Goal: Task Accomplishment & Management: Complete application form

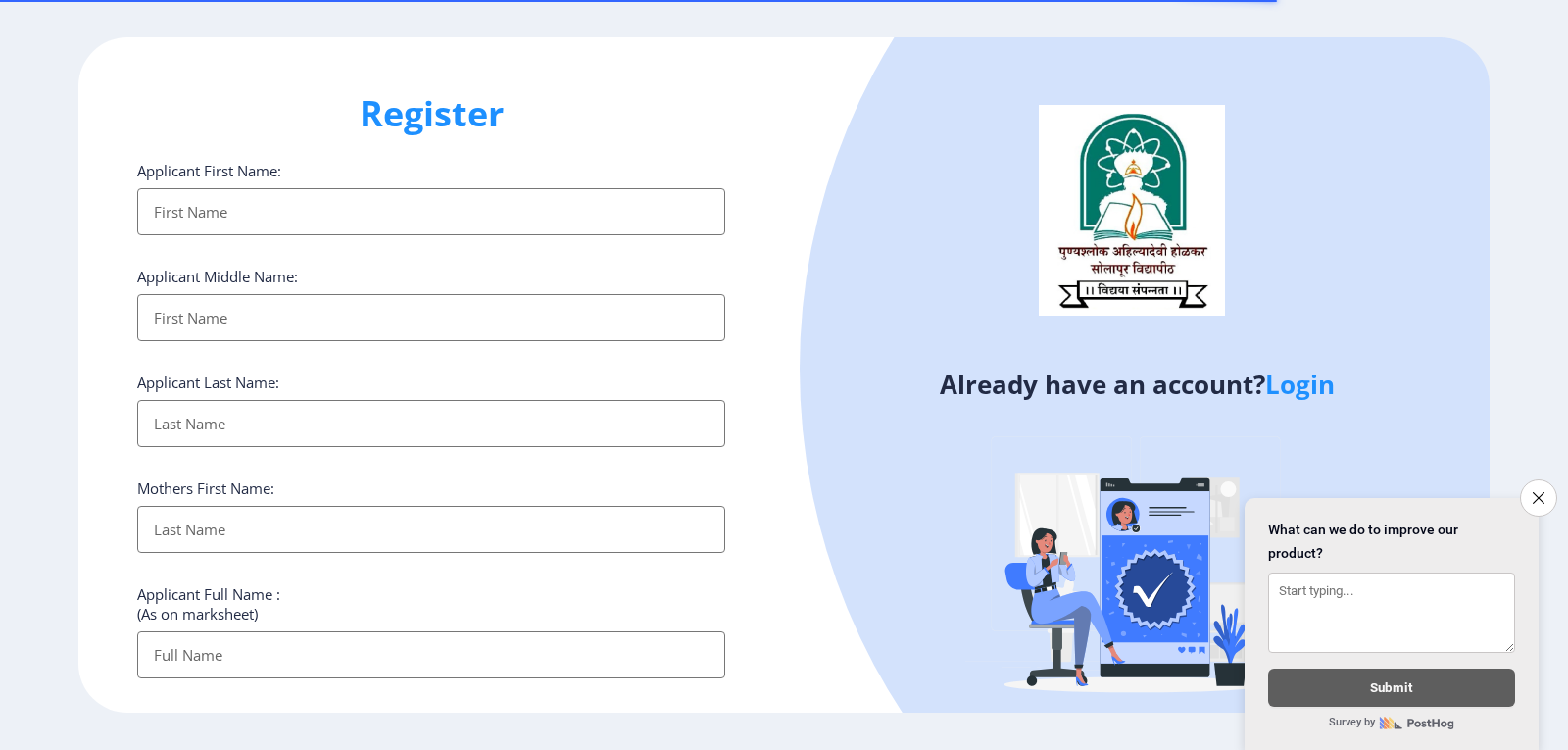
click at [232, 209] on input "Applicant First Name:" at bounding box center [431, 212] width 588 height 47
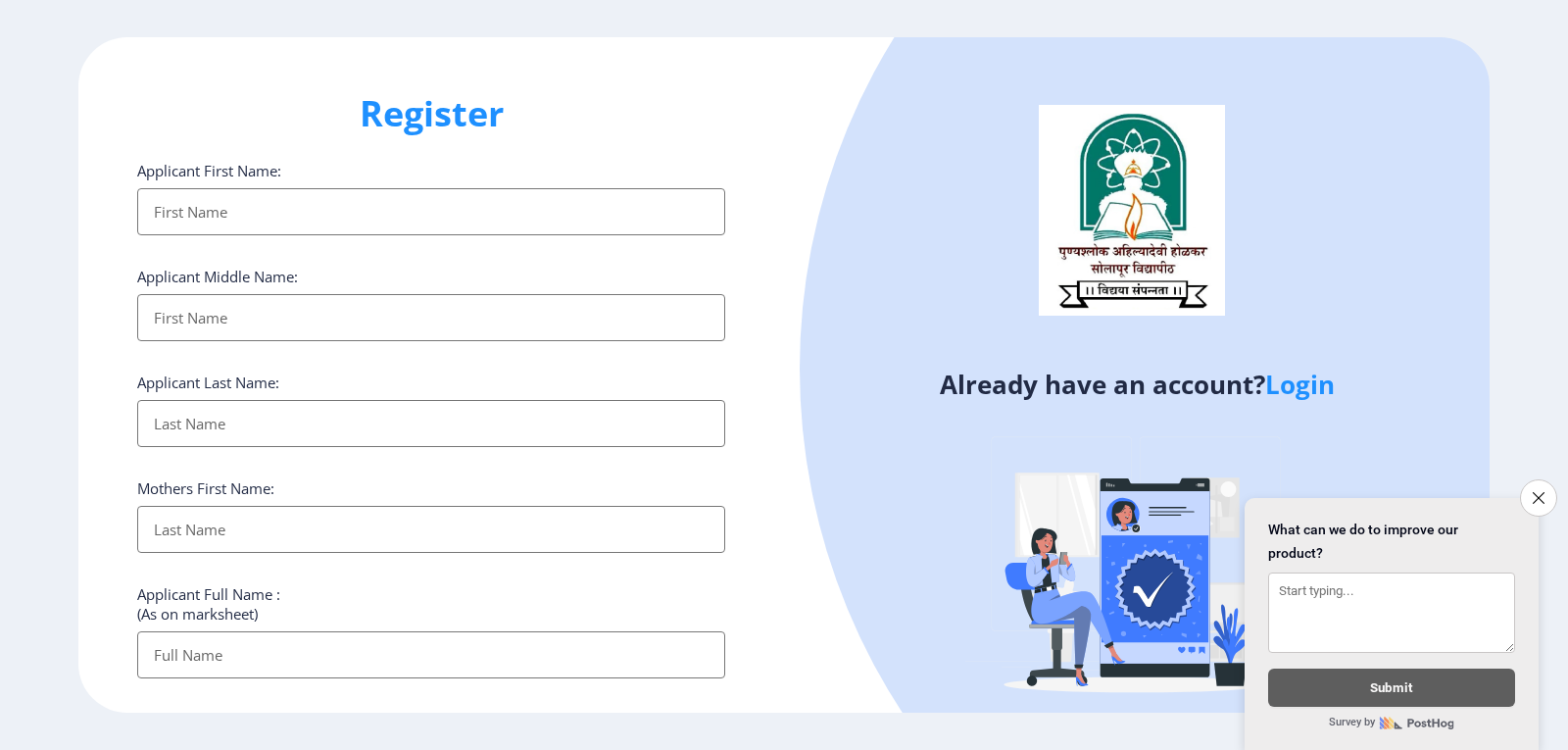
click at [287, 302] on input "Applicant First Name:" at bounding box center [431, 318] width 588 height 47
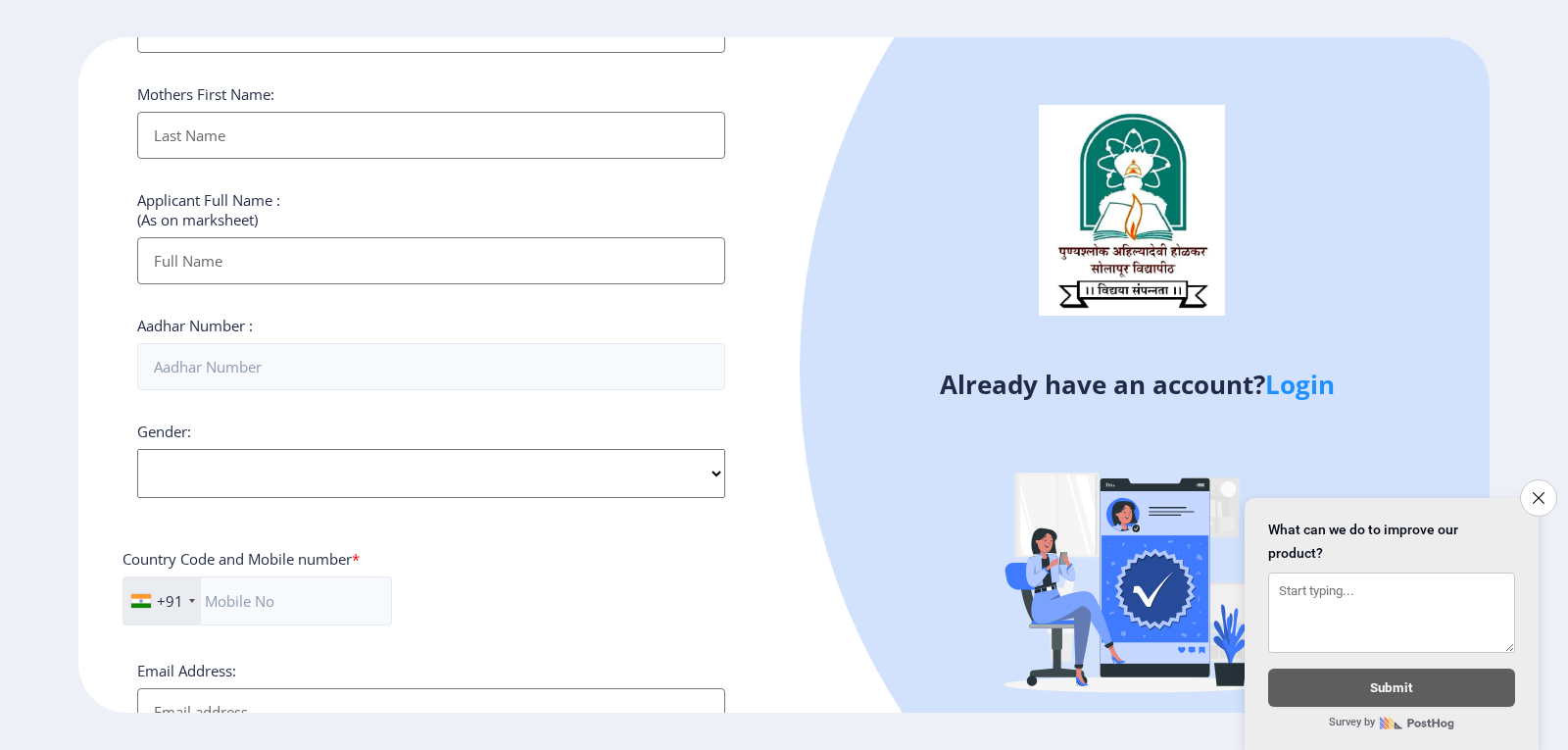
scroll to position [395, 0]
click at [286, 365] on input "Aadhar Number :" at bounding box center [431, 366] width 588 height 47
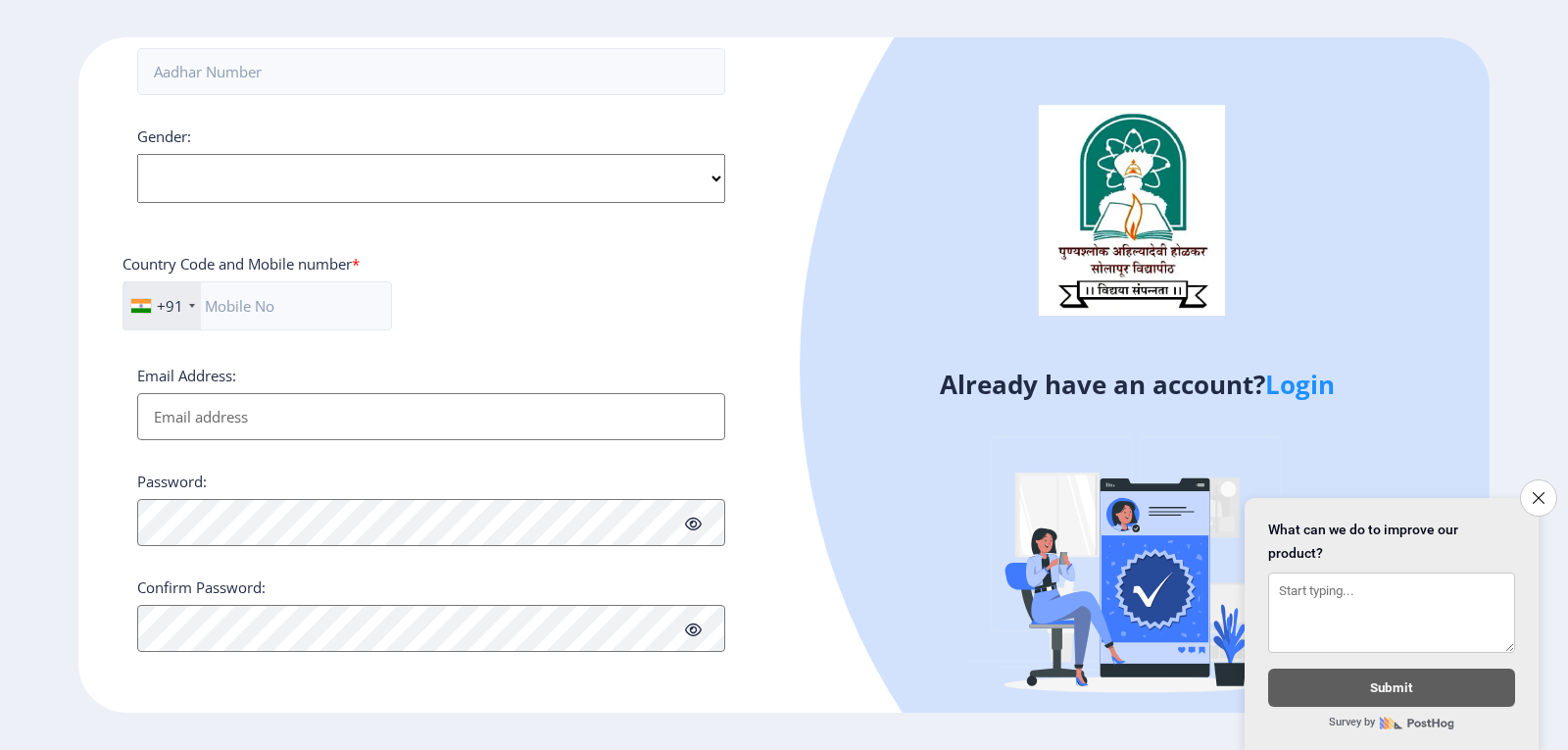
click at [709, 182] on div "Gender: Select Gender [DEMOGRAPHIC_DATA] [DEMOGRAPHIC_DATA] Other" at bounding box center [431, 164] width 588 height 76
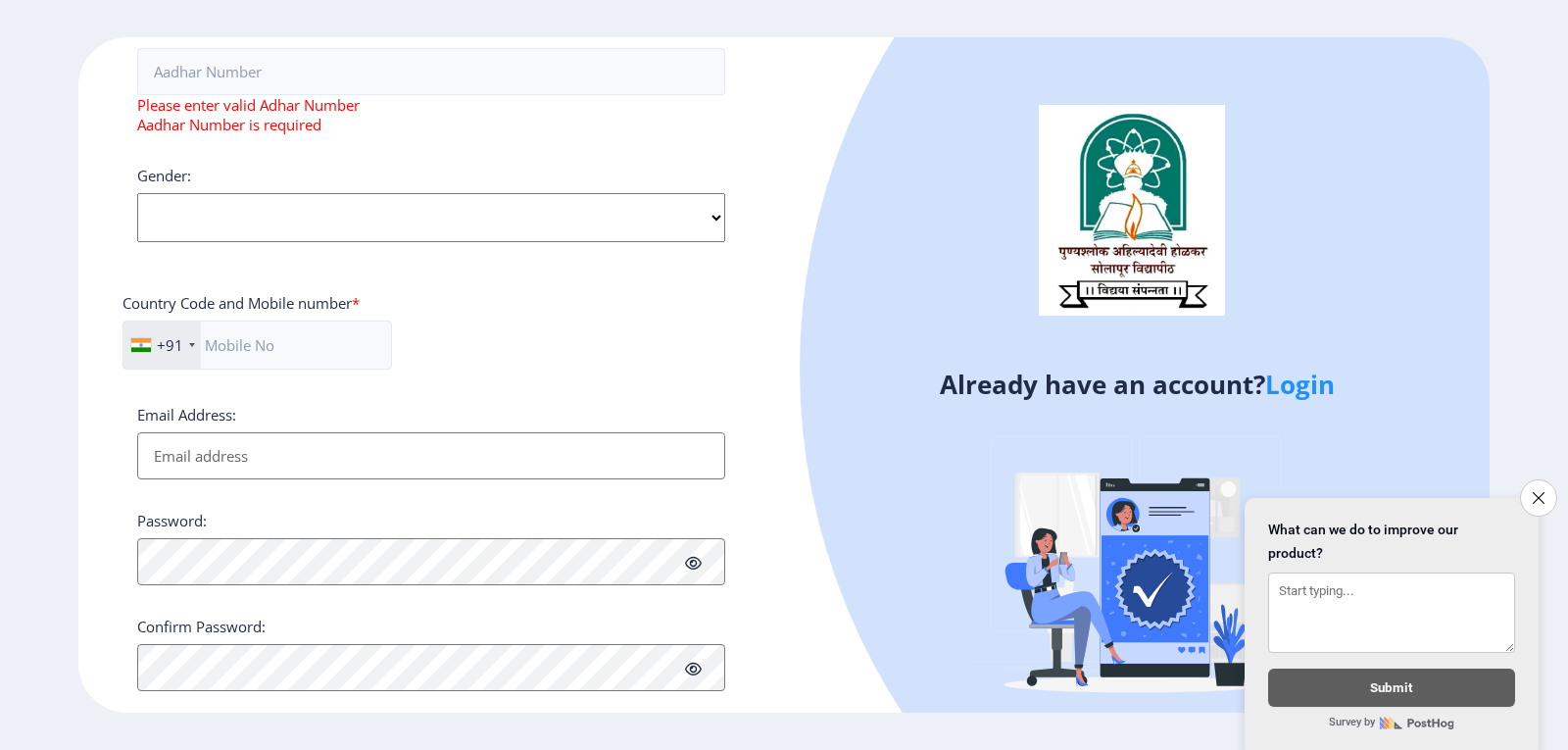
select select "[DEMOGRAPHIC_DATA]"
click at [138, 193] on select "Select Gender [DEMOGRAPHIC_DATA] [DEMOGRAPHIC_DATA] Other" at bounding box center [431, 218] width 588 height 49
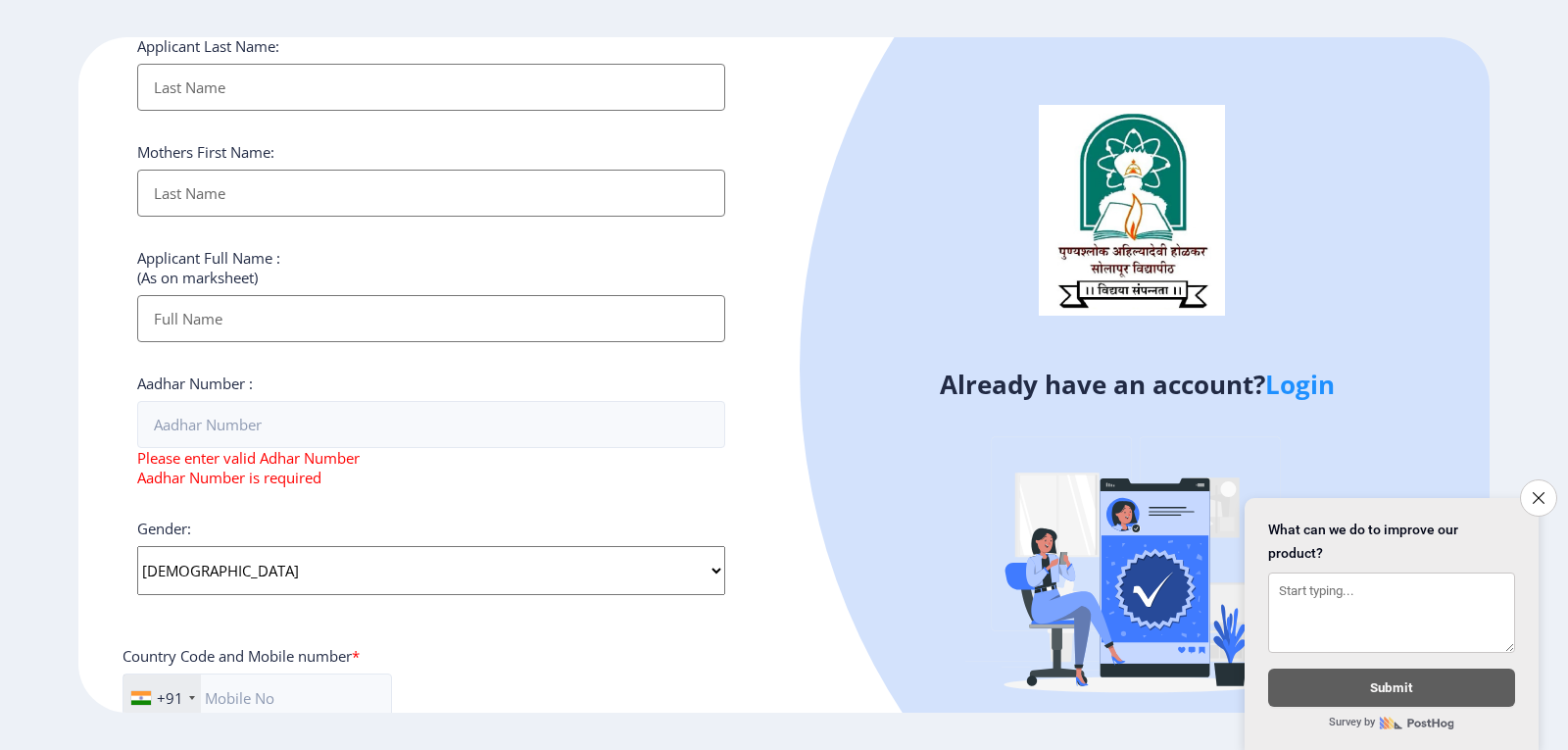
scroll to position [0, 0]
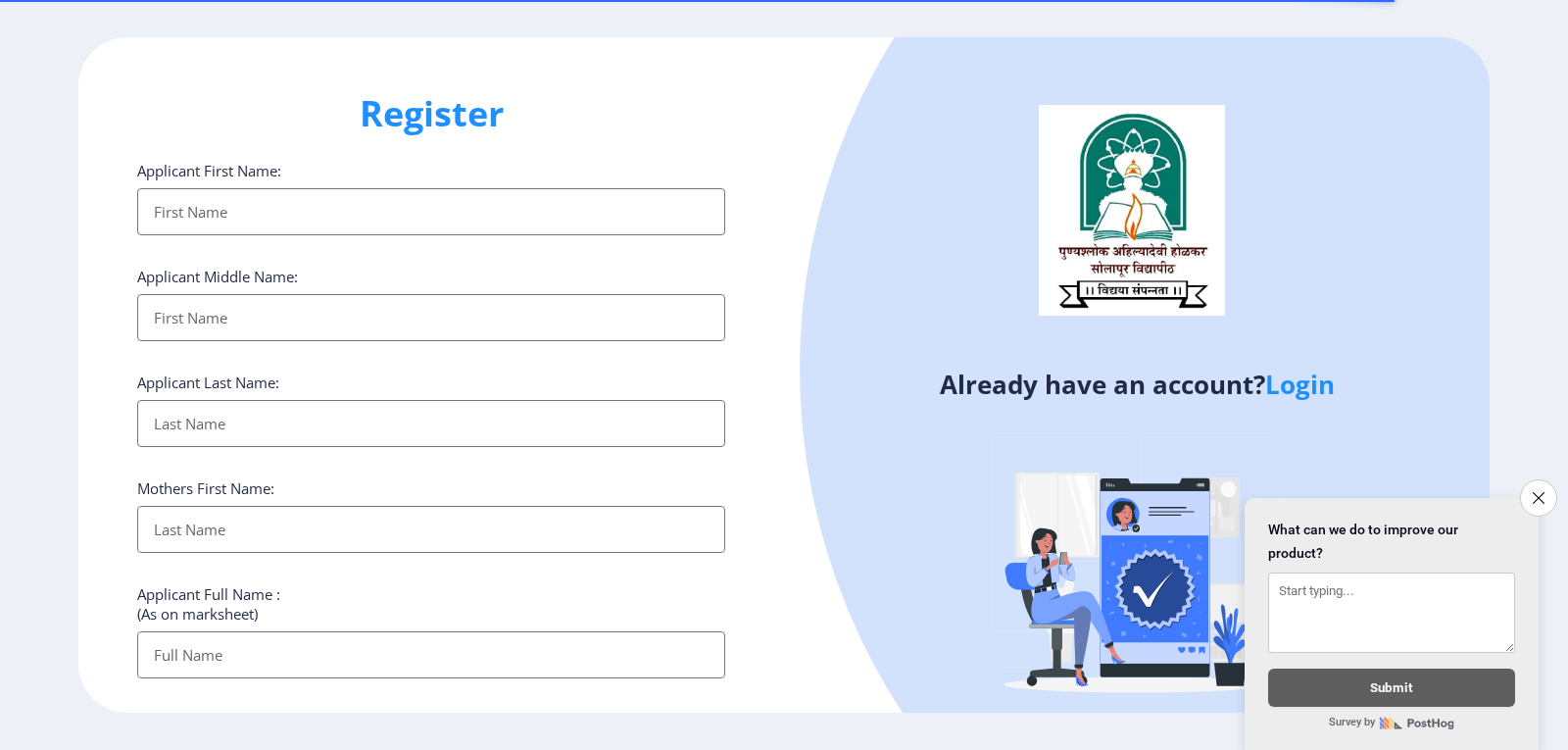
select select
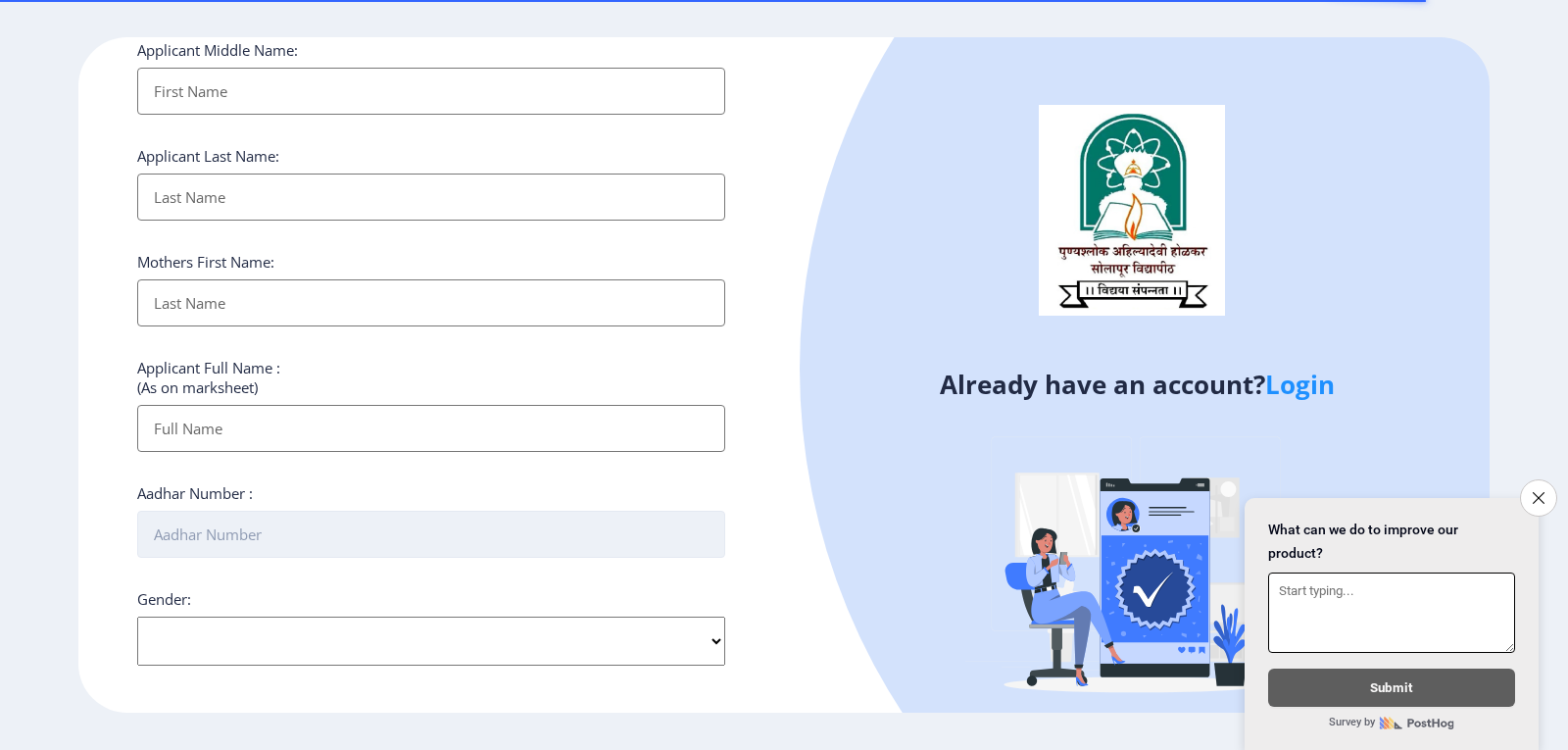
scroll to position [392, 0]
